Goal: Task Accomplishment & Management: Manage account settings

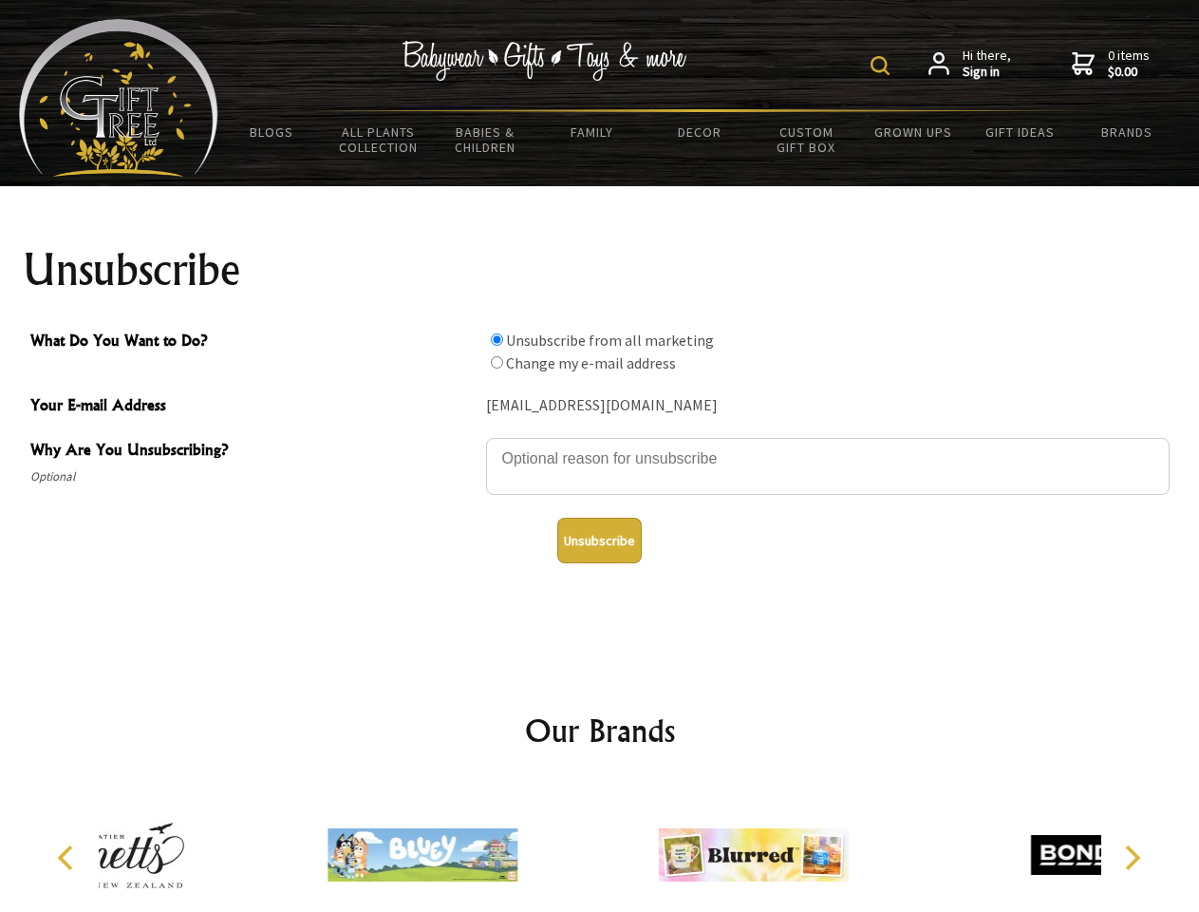
click at [883, 66] on img at bounding box center [880, 65] width 19 height 19
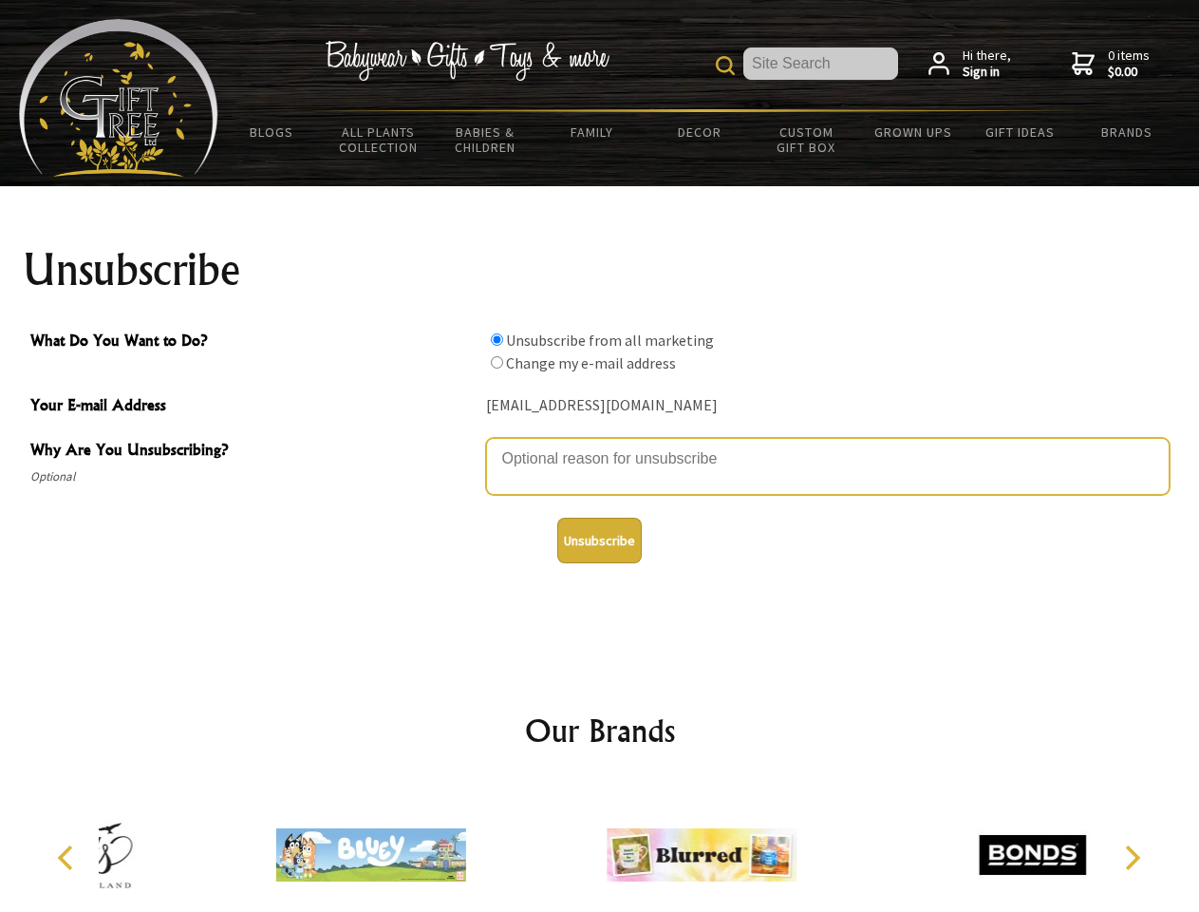
click at [600, 444] on textarea "Why Are You Unsubscribing?" at bounding box center [828, 466] width 684 height 57
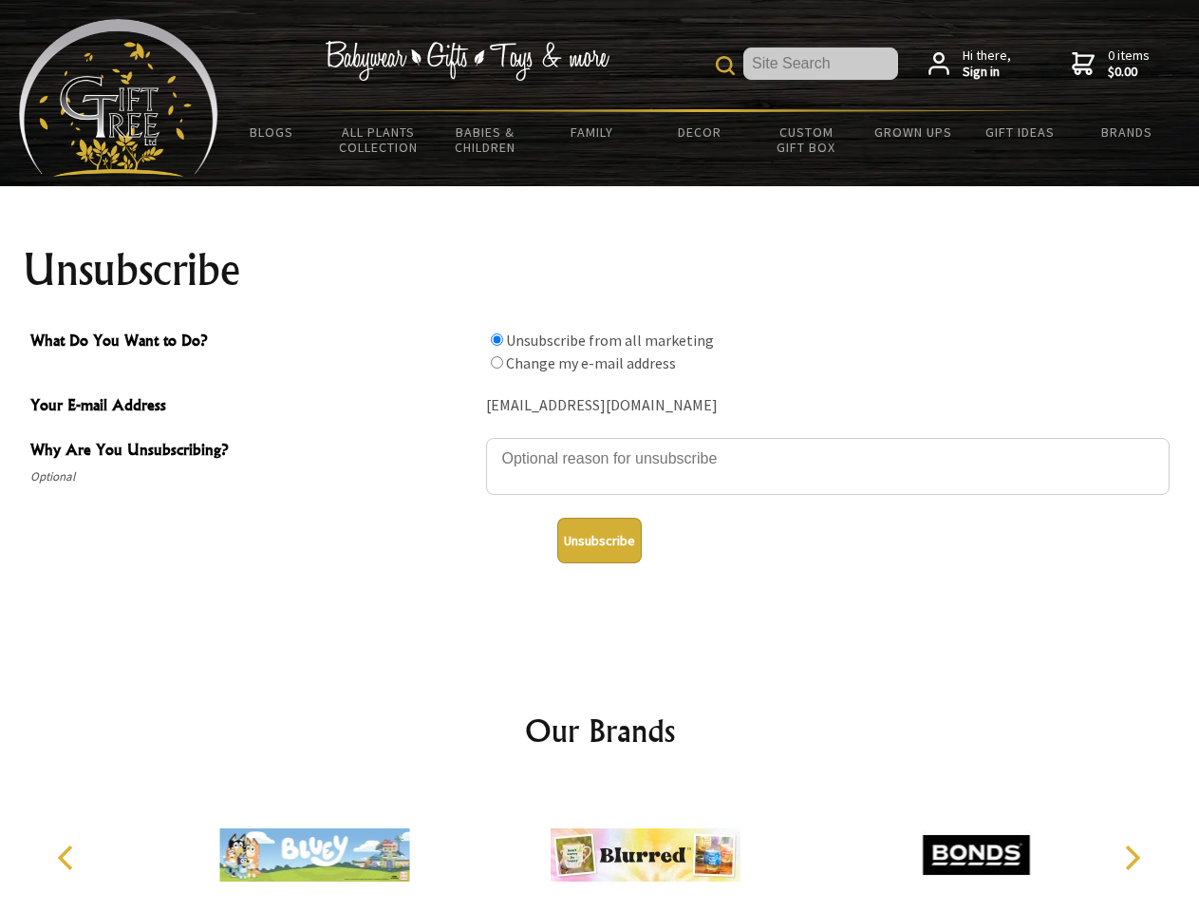
click at [497, 339] on input "What Do You Want to Do?" at bounding box center [497, 339] width 12 height 12
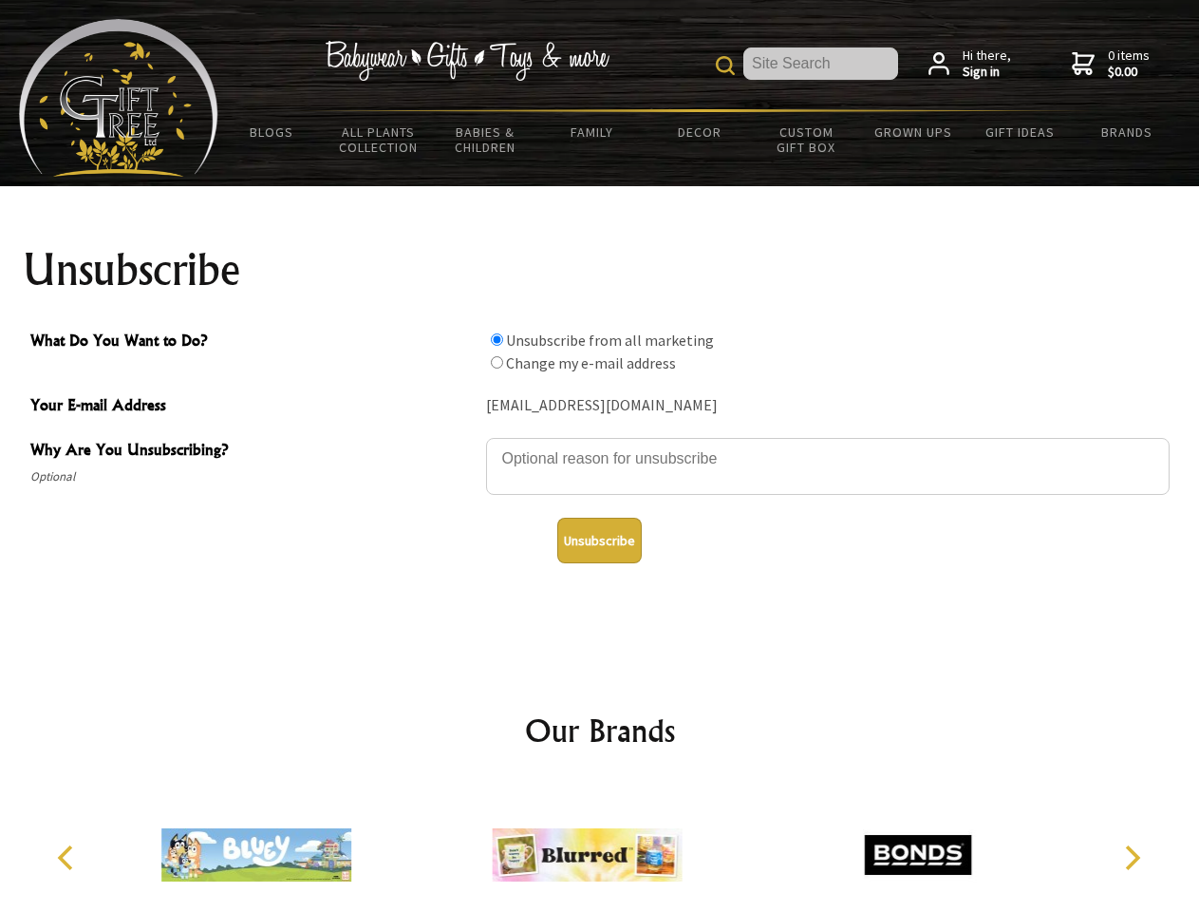
click at [497, 362] on input "What Do You Want to Do?" at bounding box center [497, 362] width 12 height 12
radio input "true"
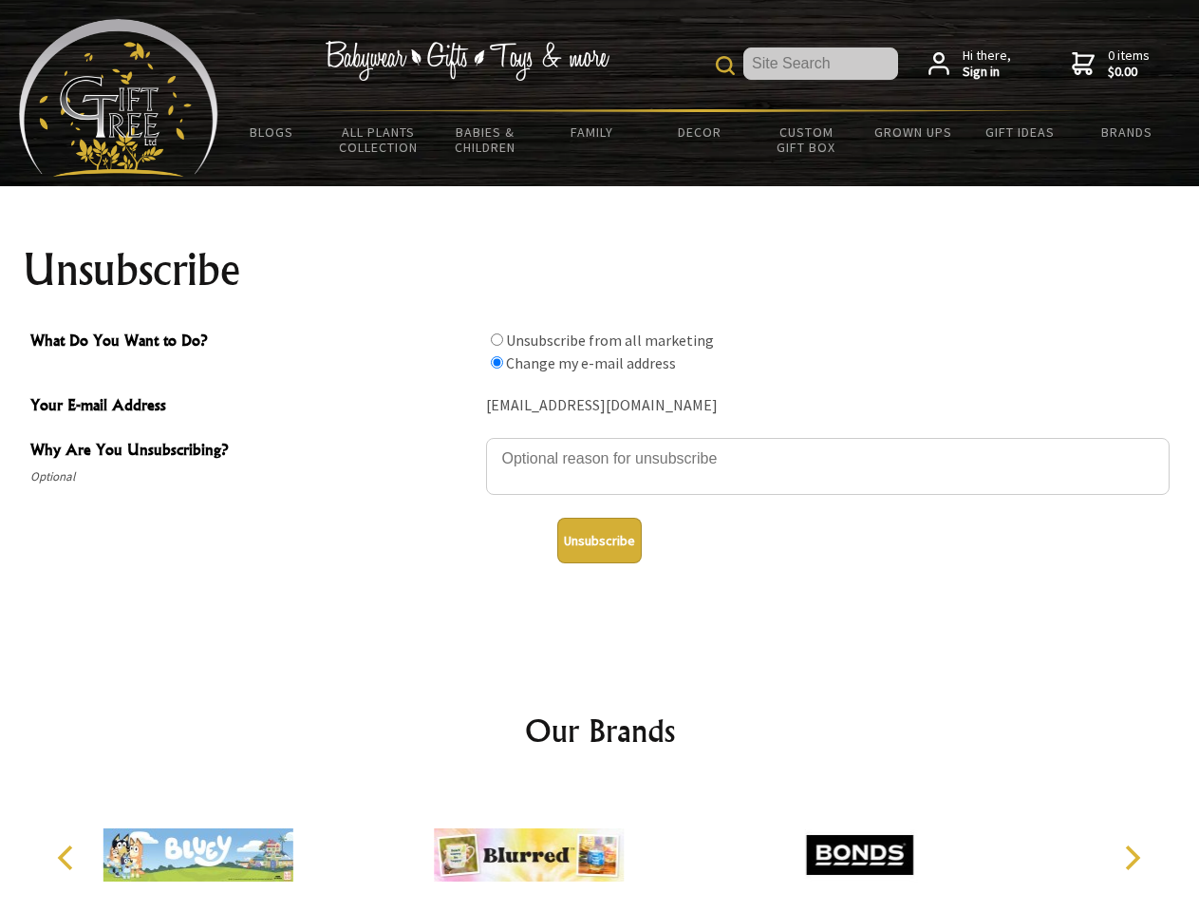
click at [599, 540] on button "Unsubscribe" at bounding box center [599, 541] width 85 height 46
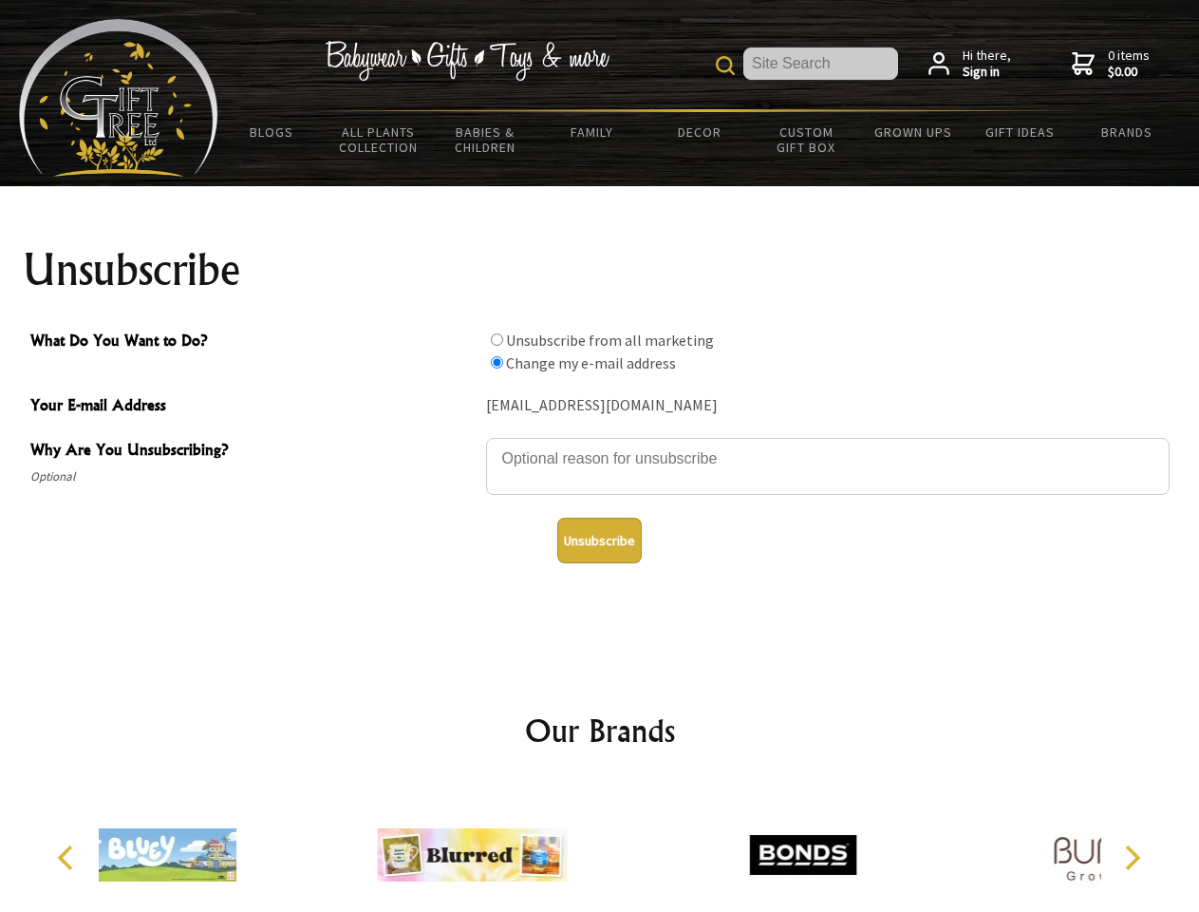
click at [638, 847] on div at bounding box center [803, 857] width 330 height 148
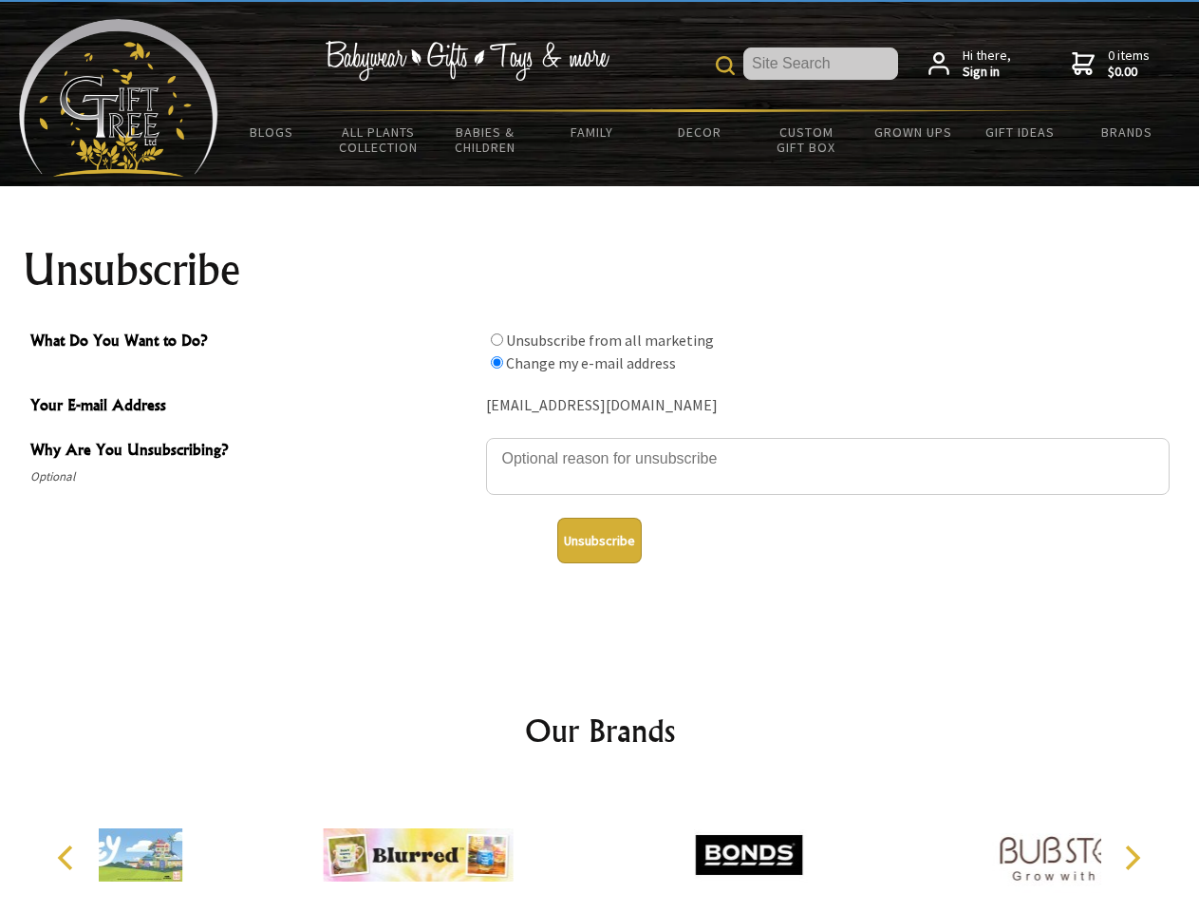
click at [68, 858] on icon "Previous" at bounding box center [67, 857] width 25 height 25
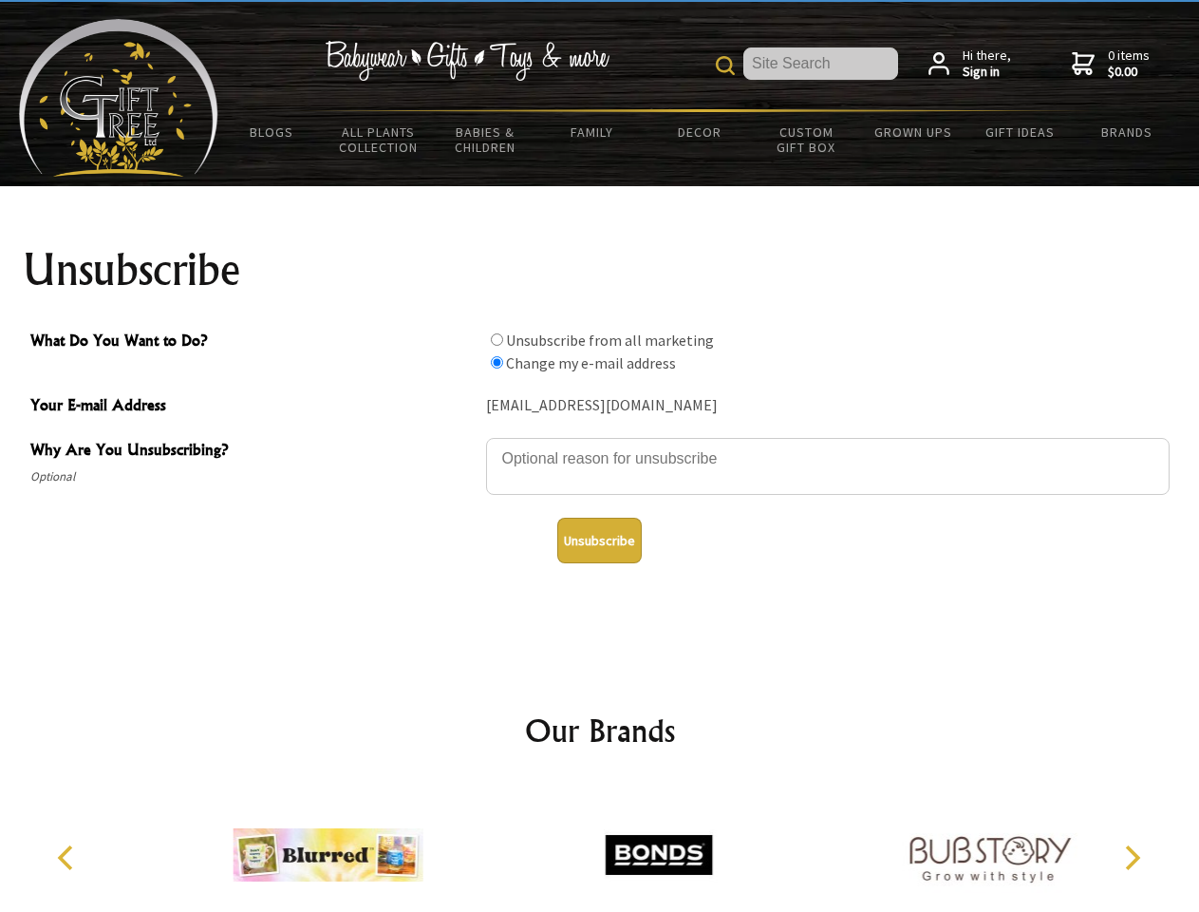
click at [1132, 858] on icon "Next" at bounding box center [1131, 857] width 25 height 25
